Goal: Find contact information: Find contact information

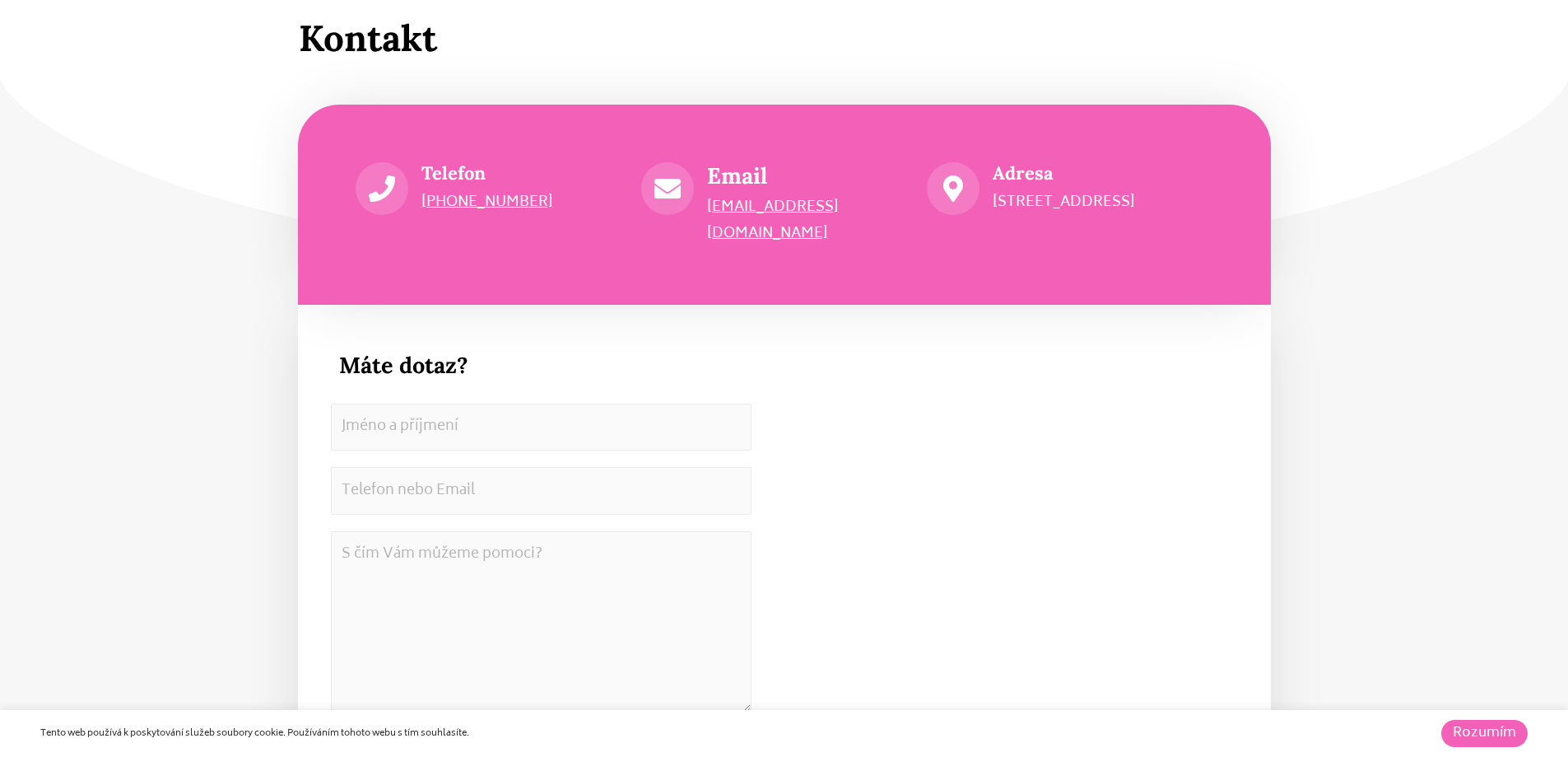
scroll to position [8894, 0]
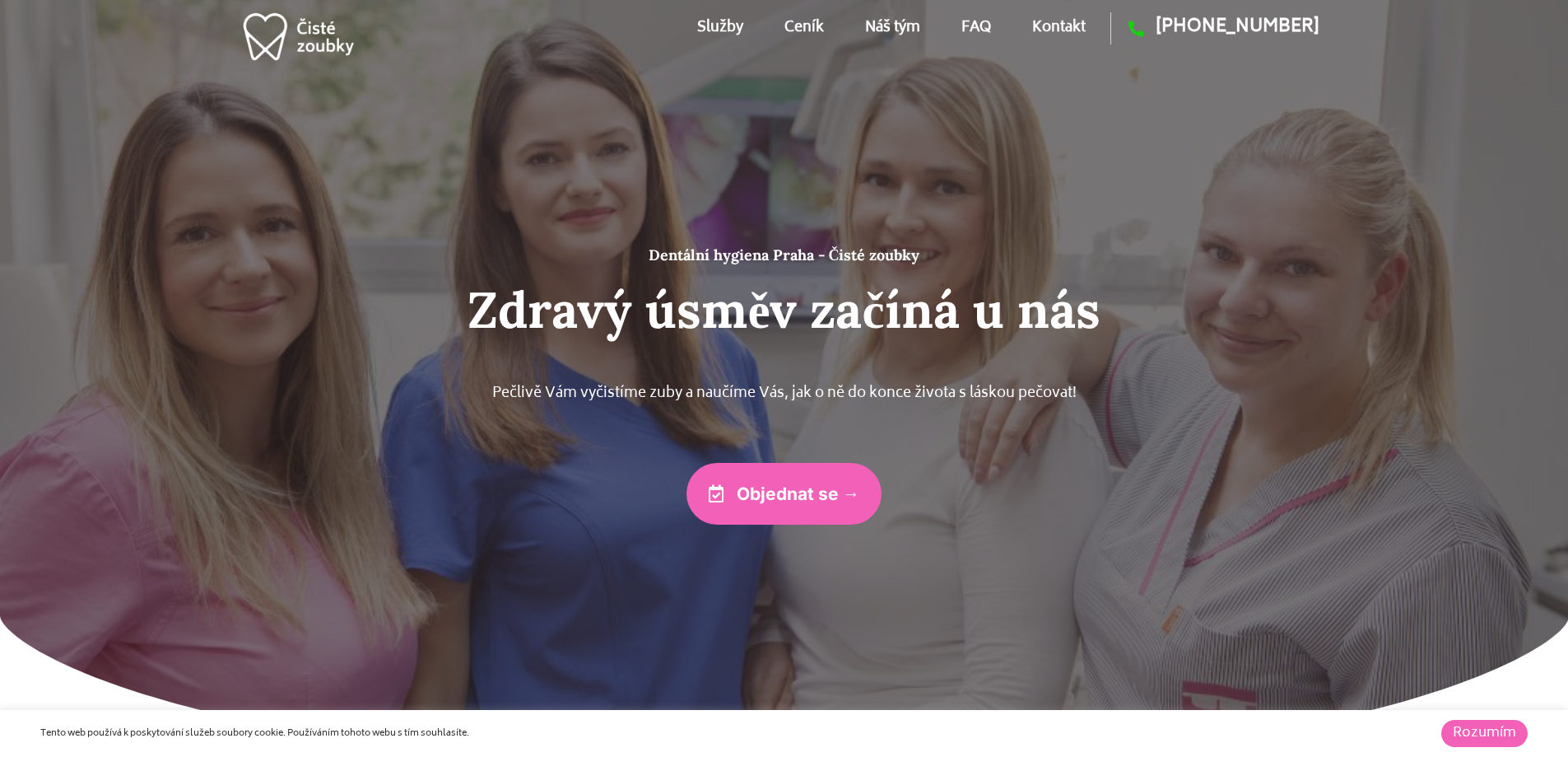
click at [1053, 24] on link "Kontakt" at bounding box center [1059, 28] width 54 height 74
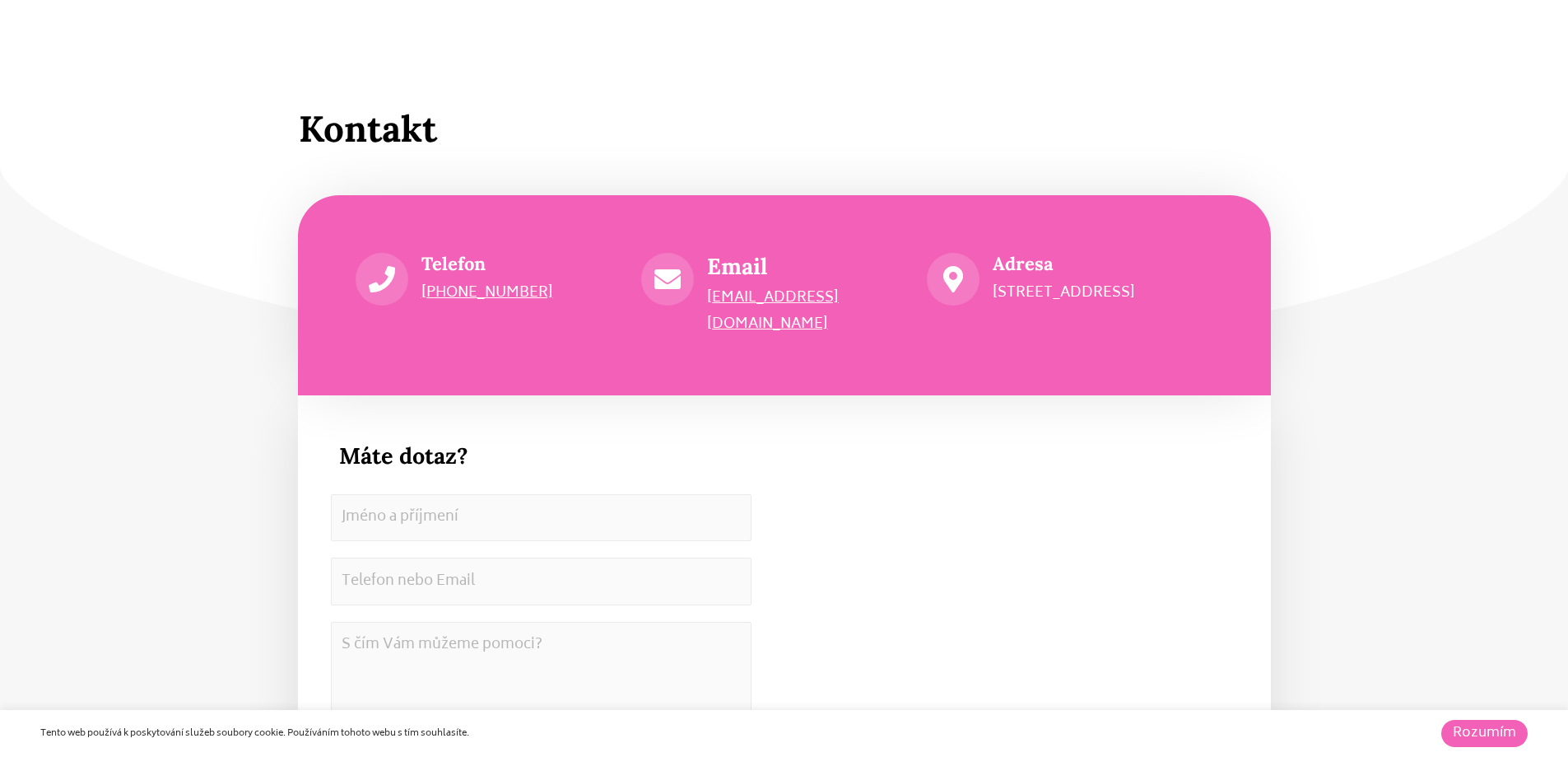
scroll to position [8890, 0]
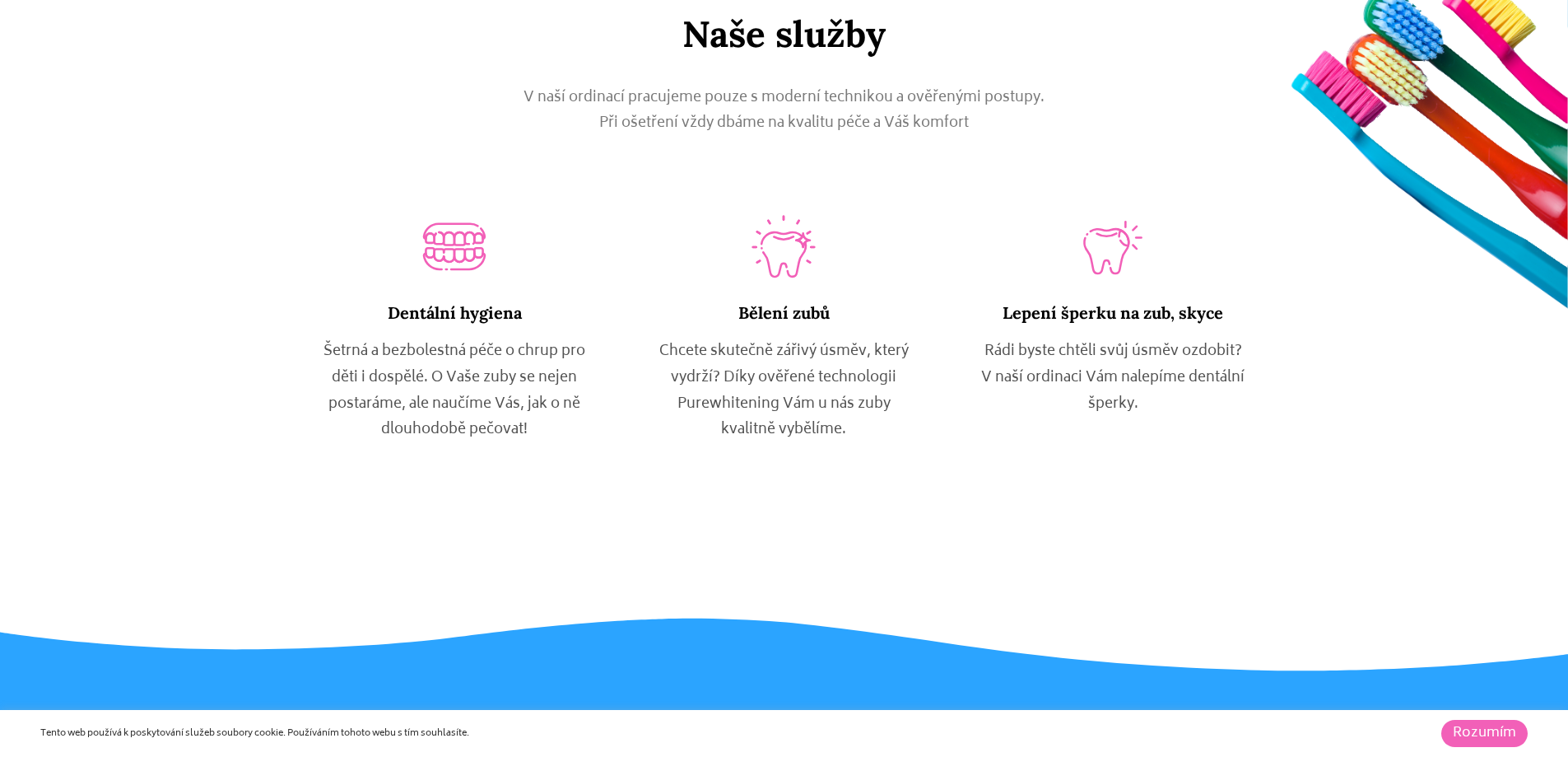
scroll to position [906, 0]
